Goal: Task Accomplishment & Management: Manage account settings

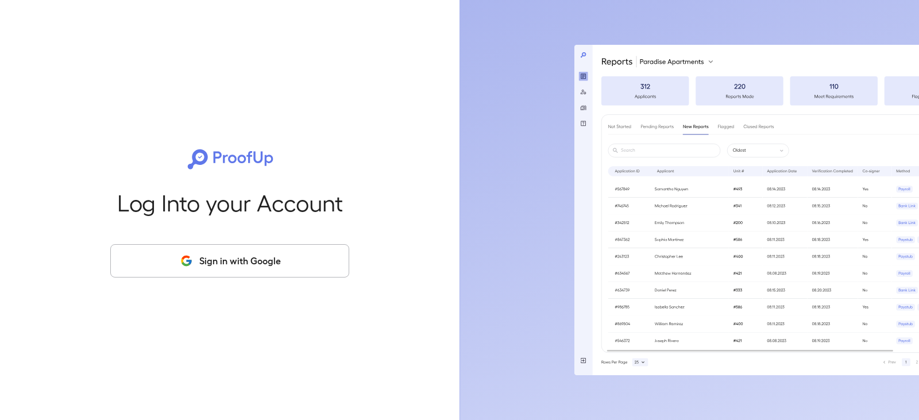
click at [265, 254] on button "Sign in with Google" at bounding box center [229, 260] width 239 height 33
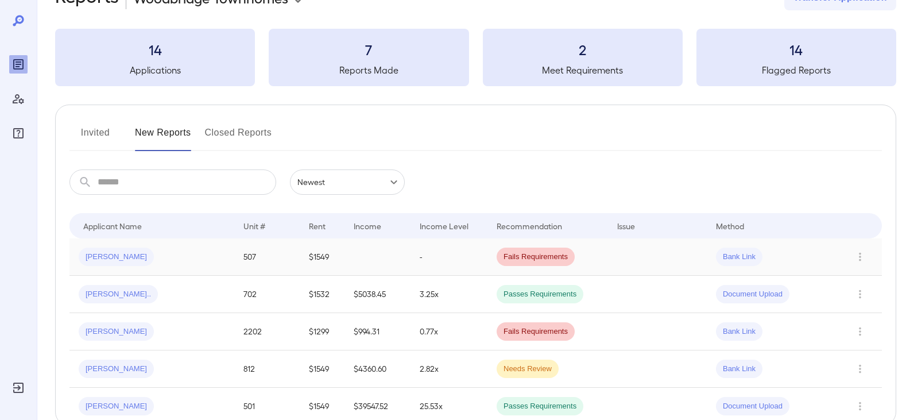
scroll to position [57, 0]
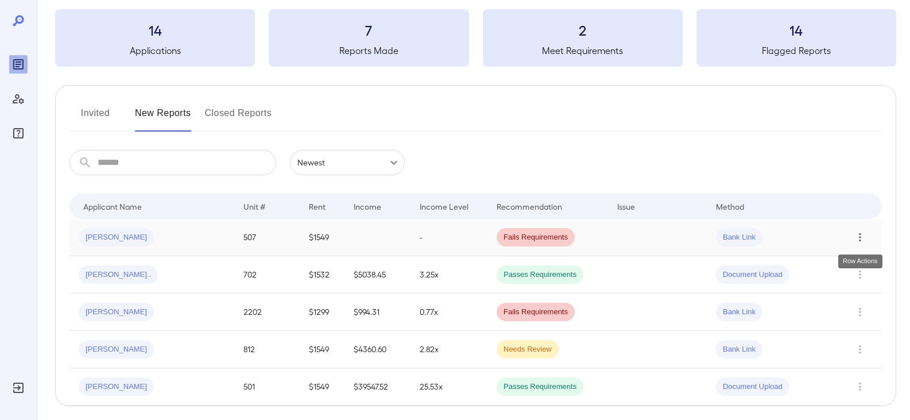
click at [864, 238] on icon "Row Actions" at bounding box center [860, 237] width 13 height 14
click at [111, 233] on div at bounding box center [455, 210] width 910 height 420
click at [94, 235] on span "Mireille D..." at bounding box center [116, 237] width 75 height 11
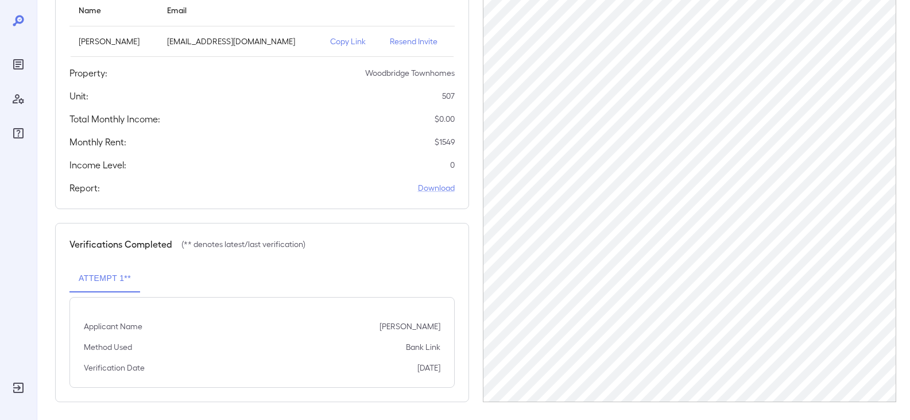
scroll to position [157, 0]
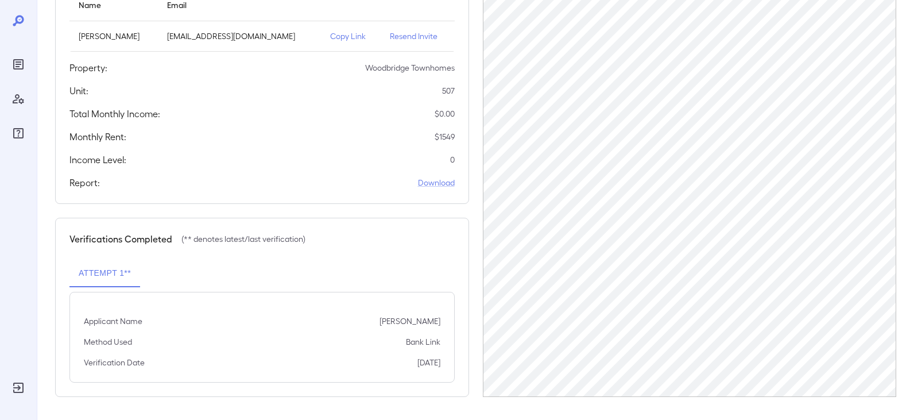
click at [118, 271] on button "Attempt 1**" at bounding box center [104, 274] width 71 height 28
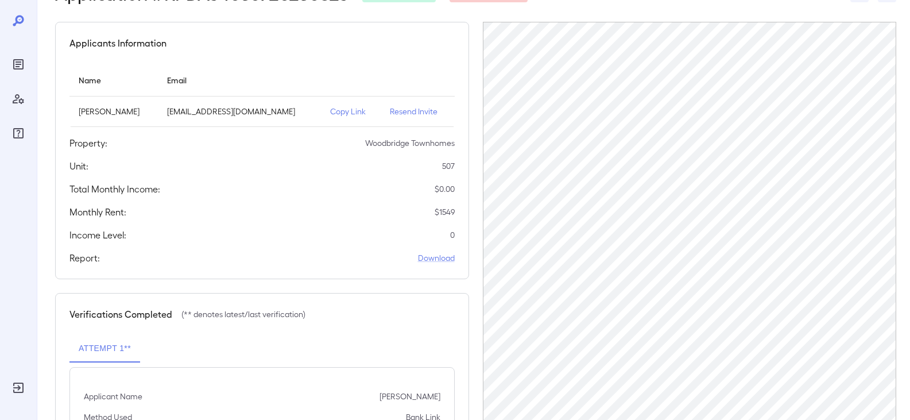
scroll to position [0, 0]
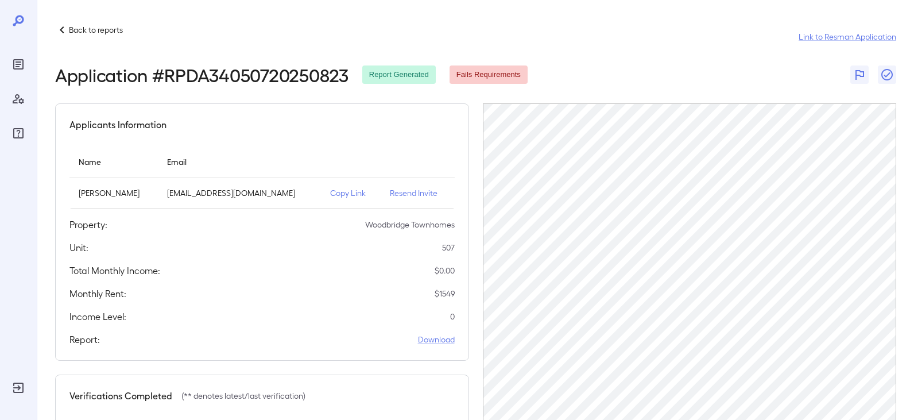
click at [341, 195] on p "Copy Link" at bounding box center [351, 192] width 42 height 11
click at [65, 21] on div "Back to reports Link to Resman Application Application # RPDA34050720250823 Rep…" at bounding box center [474, 288] width 874 height 577
click at [60, 26] on icon at bounding box center [62, 30] width 14 height 14
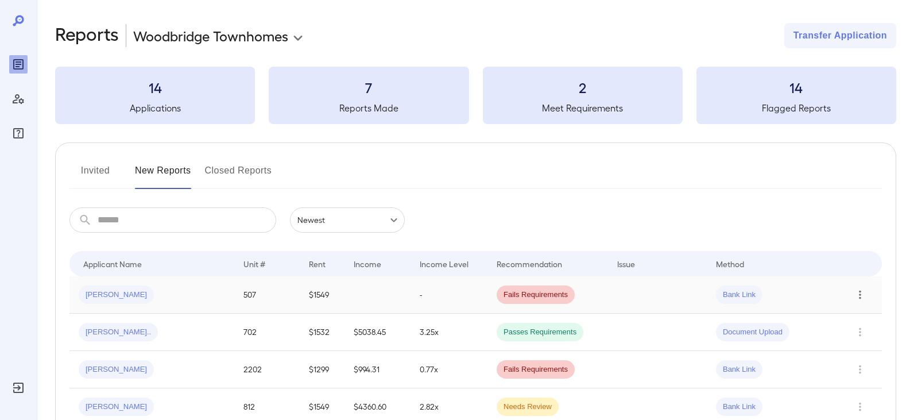
click at [859, 295] on icon "Row Actions" at bounding box center [860, 295] width 13 height 14
click at [93, 295] on div at bounding box center [455, 210] width 910 height 420
click at [91, 291] on span "Mireille D..." at bounding box center [116, 294] width 75 height 11
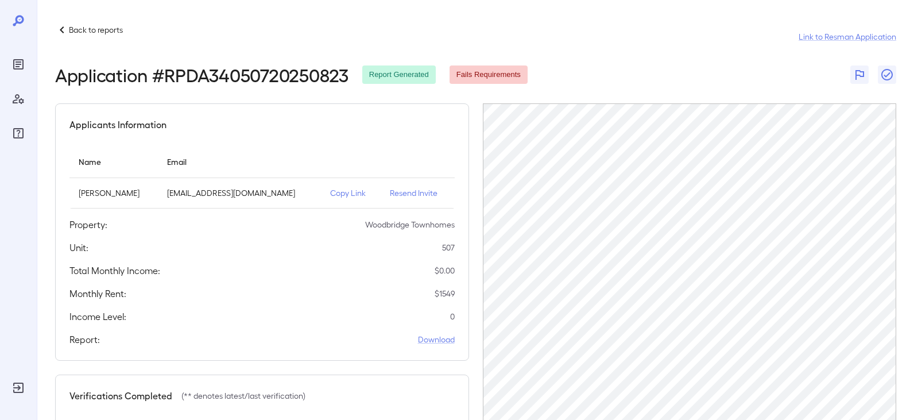
click at [401, 194] on p "Resend Invite" at bounding box center [417, 192] width 55 height 11
